Goal: Information Seeking & Learning: Compare options

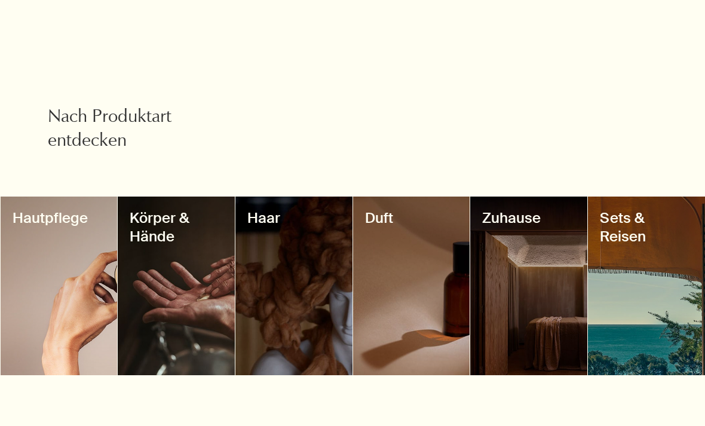
scroll to position [1043, 0]
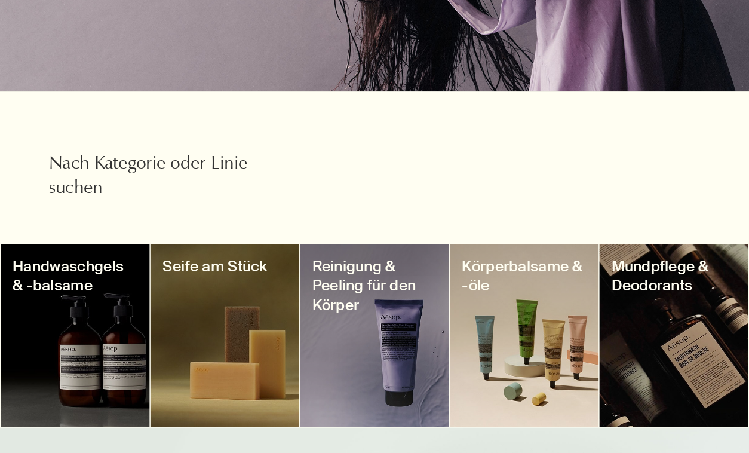
scroll to position [331, 0]
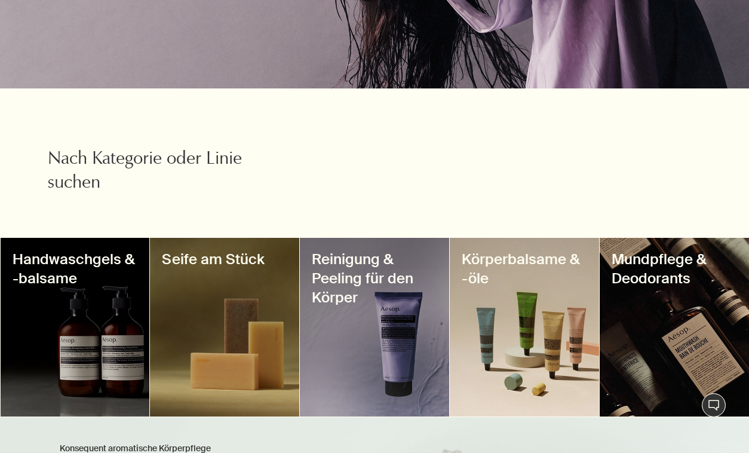
click at [71, 360] on div at bounding box center [75, 327] width 149 height 179
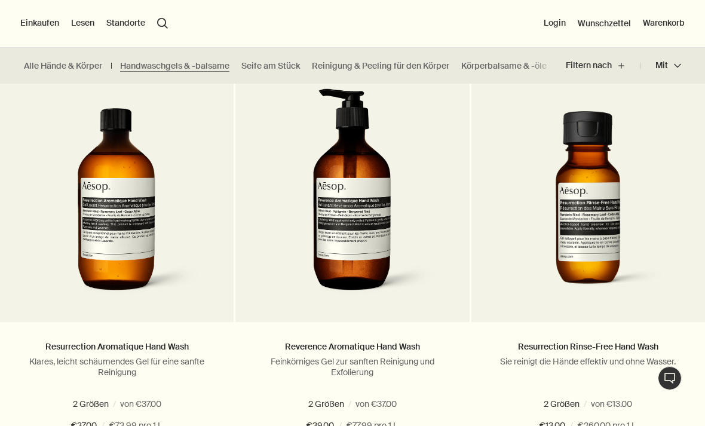
scroll to position [784, 0]
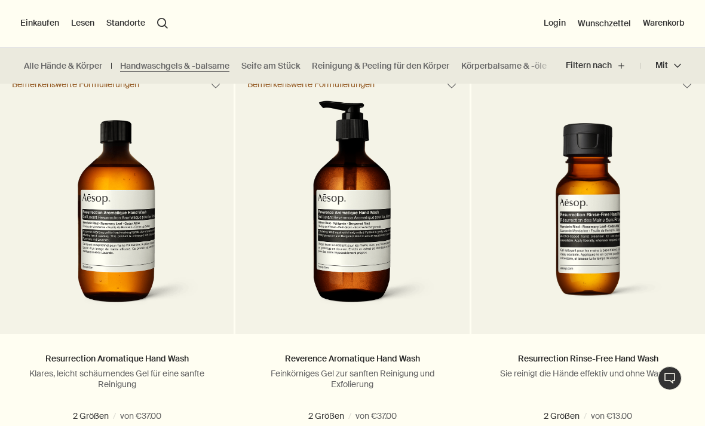
click at [368, 209] on img at bounding box center [352, 208] width 175 height 216
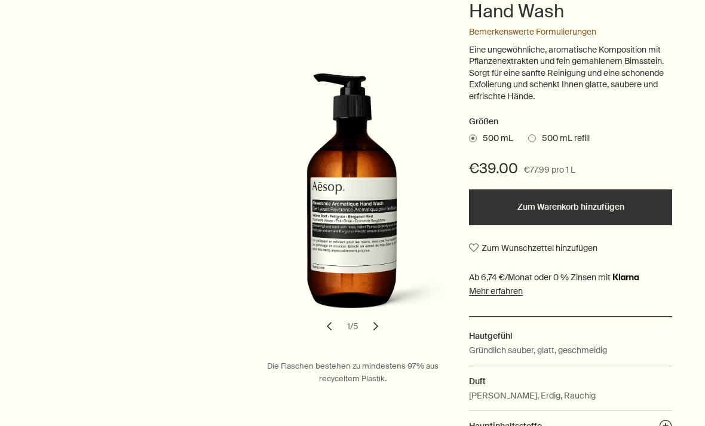
scroll to position [211, 0]
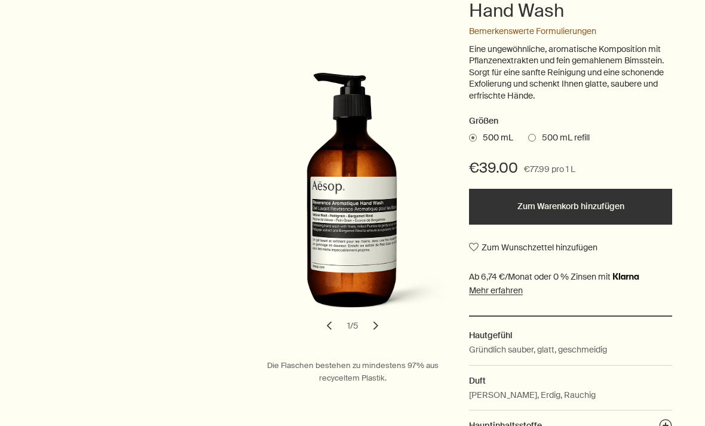
click at [379, 321] on button "chevron" at bounding box center [376, 326] width 26 height 26
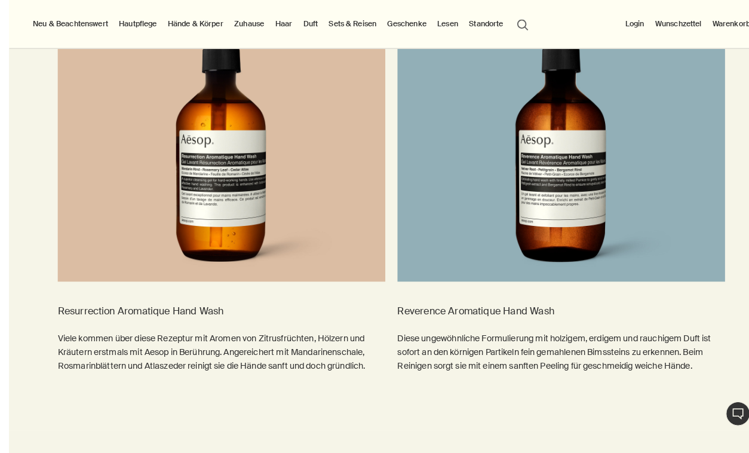
scroll to position [1623, 0]
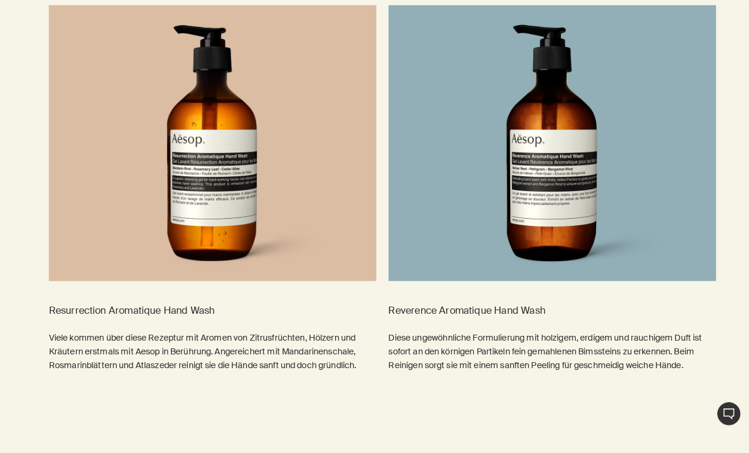
click at [238, 205] on img at bounding box center [208, 140] width 321 height 270
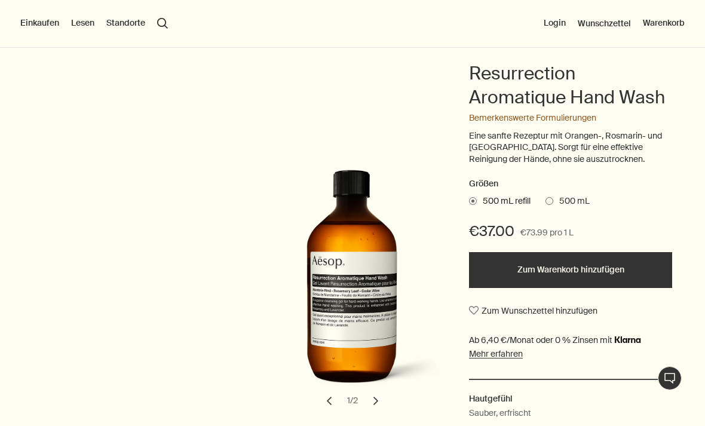
scroll to position [125, 0]
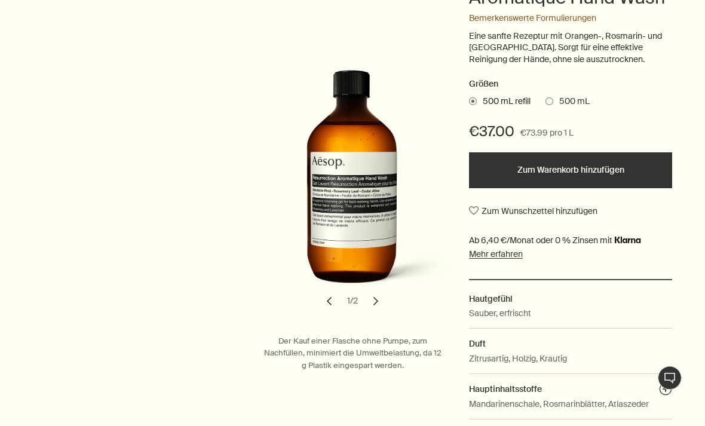
click at [375, 295] on button "chevron" at bounding box center [376, 302] width 26 height 26
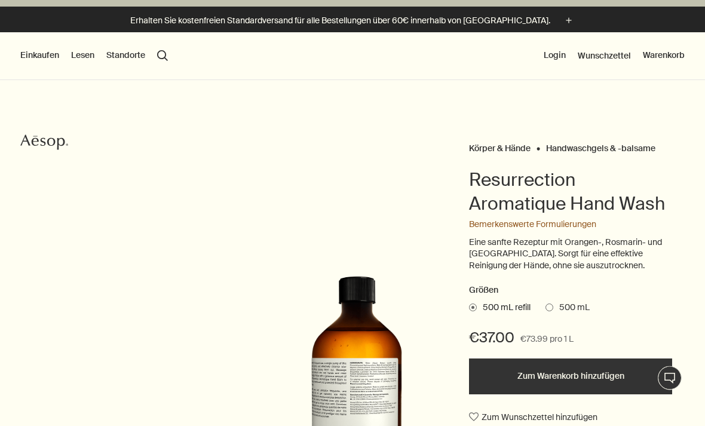
scroll to position [0, 0]
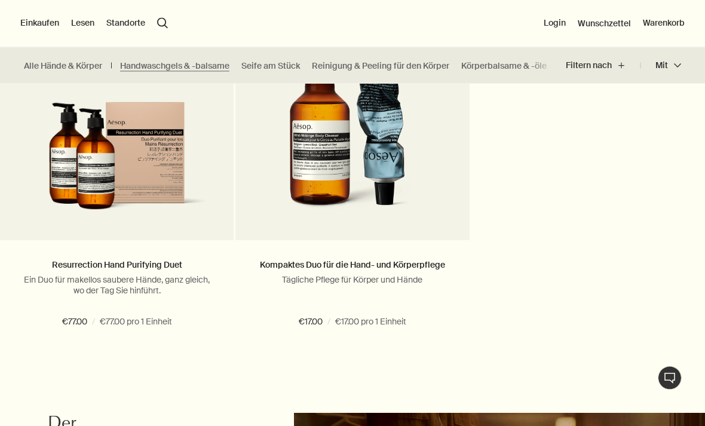
scroll to position [2587, 0]
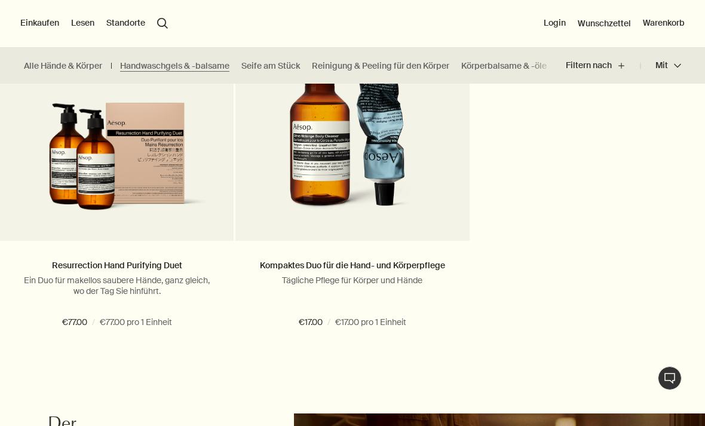
click at [166, 266] on link "Resurrection Hand Purifying Duet" at bounding box center [117, 265] width 130 height 11
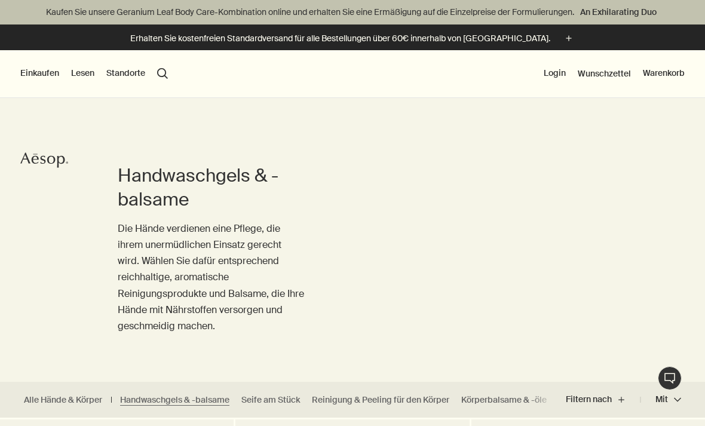
click at [36, 76] on button "Einkaufen" at bounding box center [39, 74] width 39 height 12
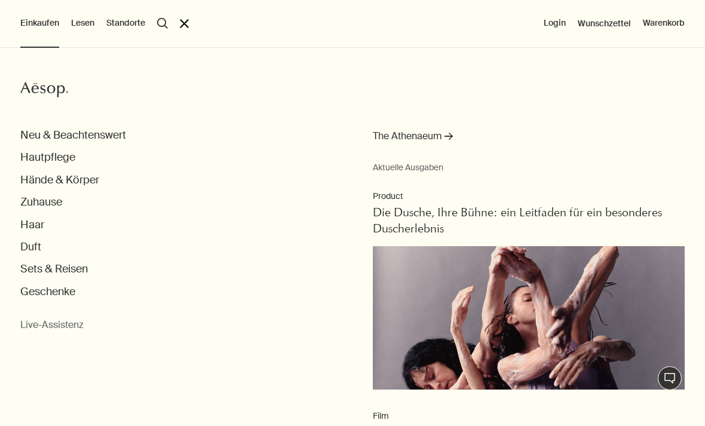
click at [33, 245] on button "Duft" at bounding box center [30, 247] width 21 height 14
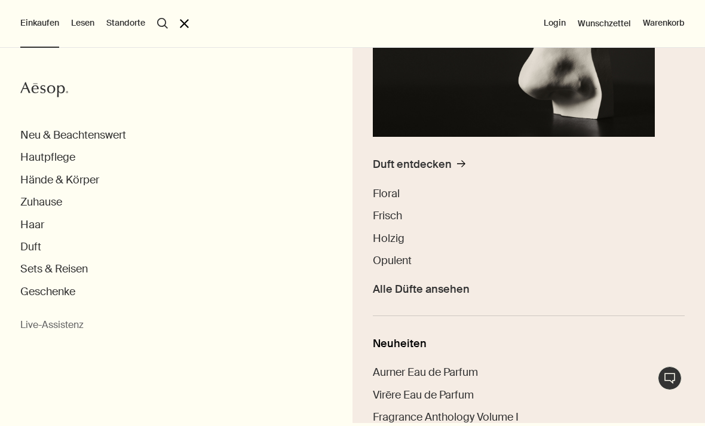
scroll to position [248, 0]
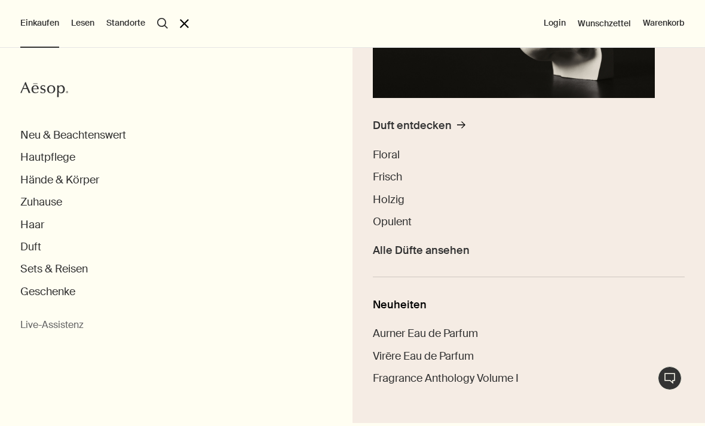
click at [395, 152] on span "Floral" at bounding box center [386, 155] width 27 height 14
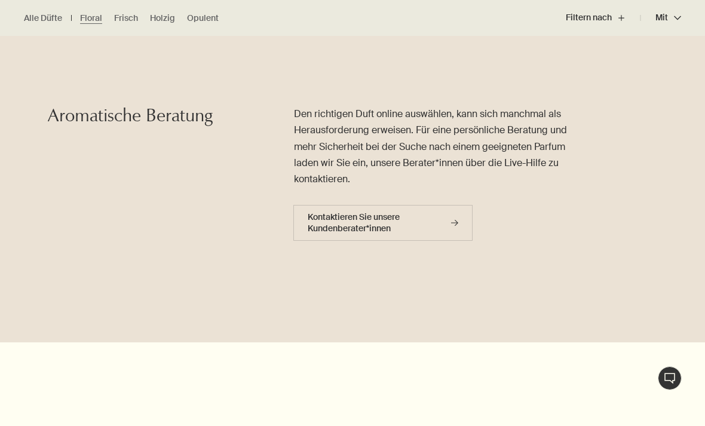
scroll to position [1473, 0]
